Goal: Task Accomplishment & Management: Manage account settings

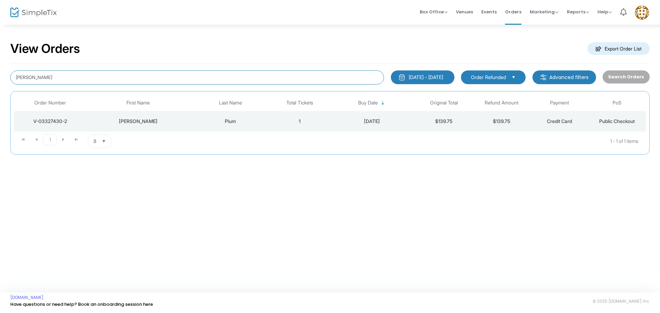
drag, startPoint x: 55, startPoint y: 77, endPoint x: 6, endPoint y: 44, distance: 59.2
click at [0, 48] on div "View Orders Export Order List [PERSON_NAME] [DATE] - [DATE] Last 30 Days [DATE]…" at bounding box center [330, 101] width 660 height 155
type input "novakcarrie07"
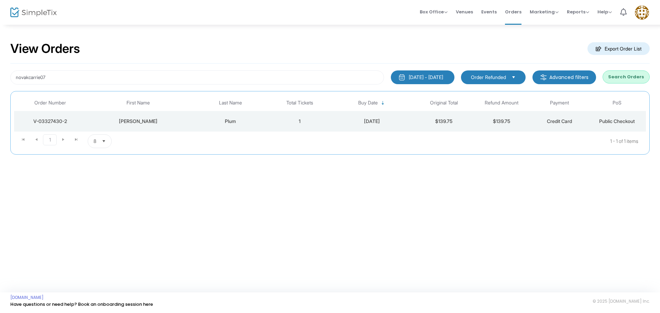
click at [493, 79] on span "Order Refunded" at bounding box center [488, 77] width 35 height 7
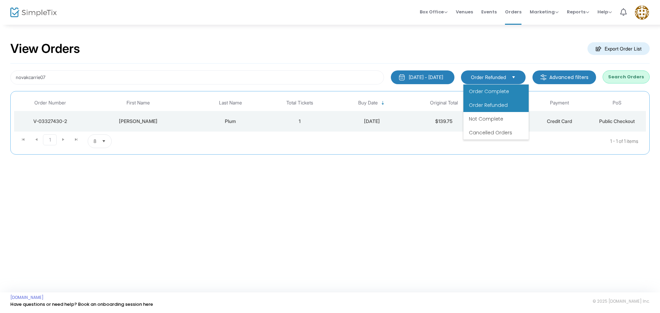
click at [498, 92] on span "Order Complete" at bounding box center [489, 91] width 40 height 7
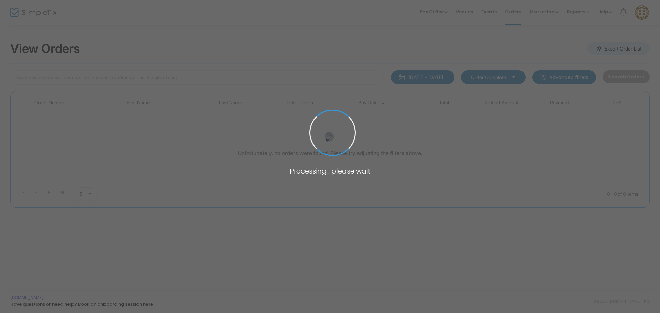
type input "novakcarrie07"
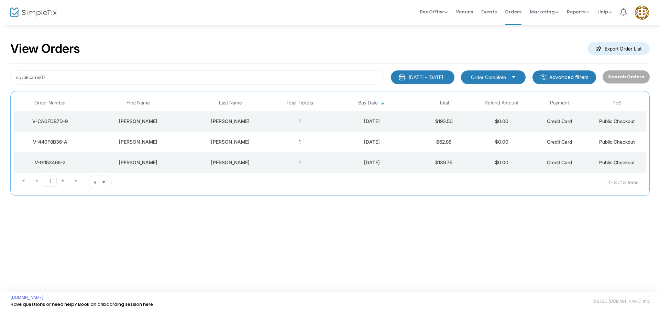
click at [53, 162] on div "V-91153468-2" at bounding box center [50, 162] width 69 height 7
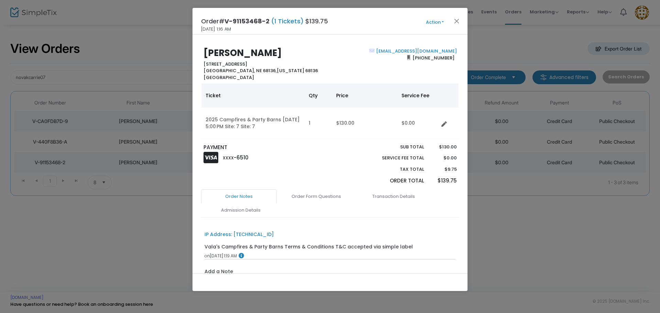
click at [423, 19] on button "Action" at bounding box center [434, 23] width 41 height 8
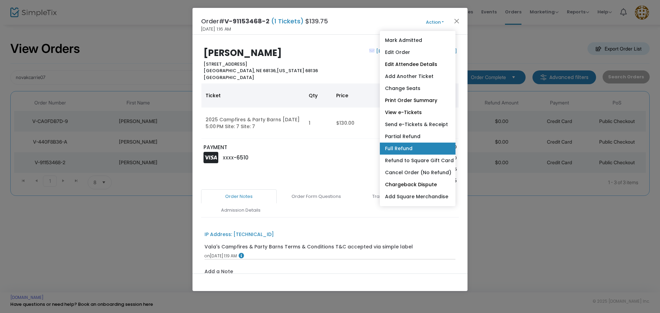
click at [423, 152] on link "Full Refund" at bounding box center [418, 149] width 76 height 12
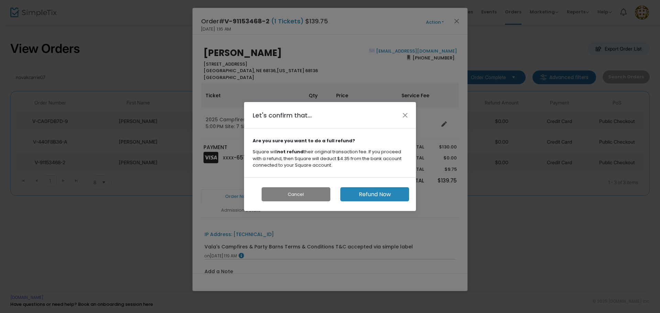
click at [391, 198] on button "Refund Now" at bounding box center [374, 194] width 69 height 14
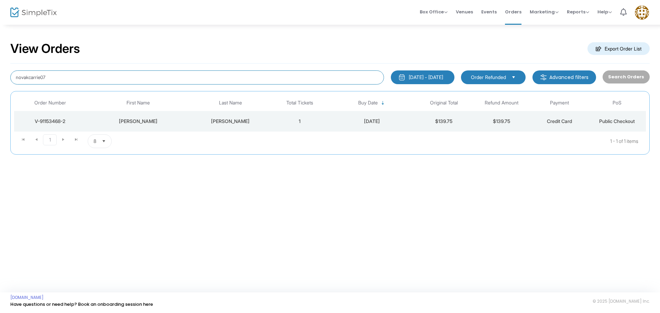
drag, startPoint x: 96, startPoint y: 75, endPoint x: 0, endPoint y: 72, distance: 96.2
click at [0, 72] on div "View Orders Export Order List novakcarrie07 1/1/2025 - 9/19/2025 Last 30 Days T…" at bounding box center [330, 101] width 660 height 155
type input "plum_lisa"
click at [286, 123] on td "1" at bounding box center [300, 121] width 58 height 21
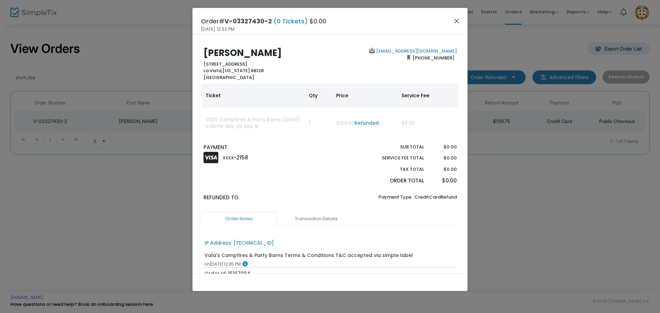
click at [458, 21] on button "Close" at bounding box center [456, 20] width 9 height 9
